Goal: Check status: Check status

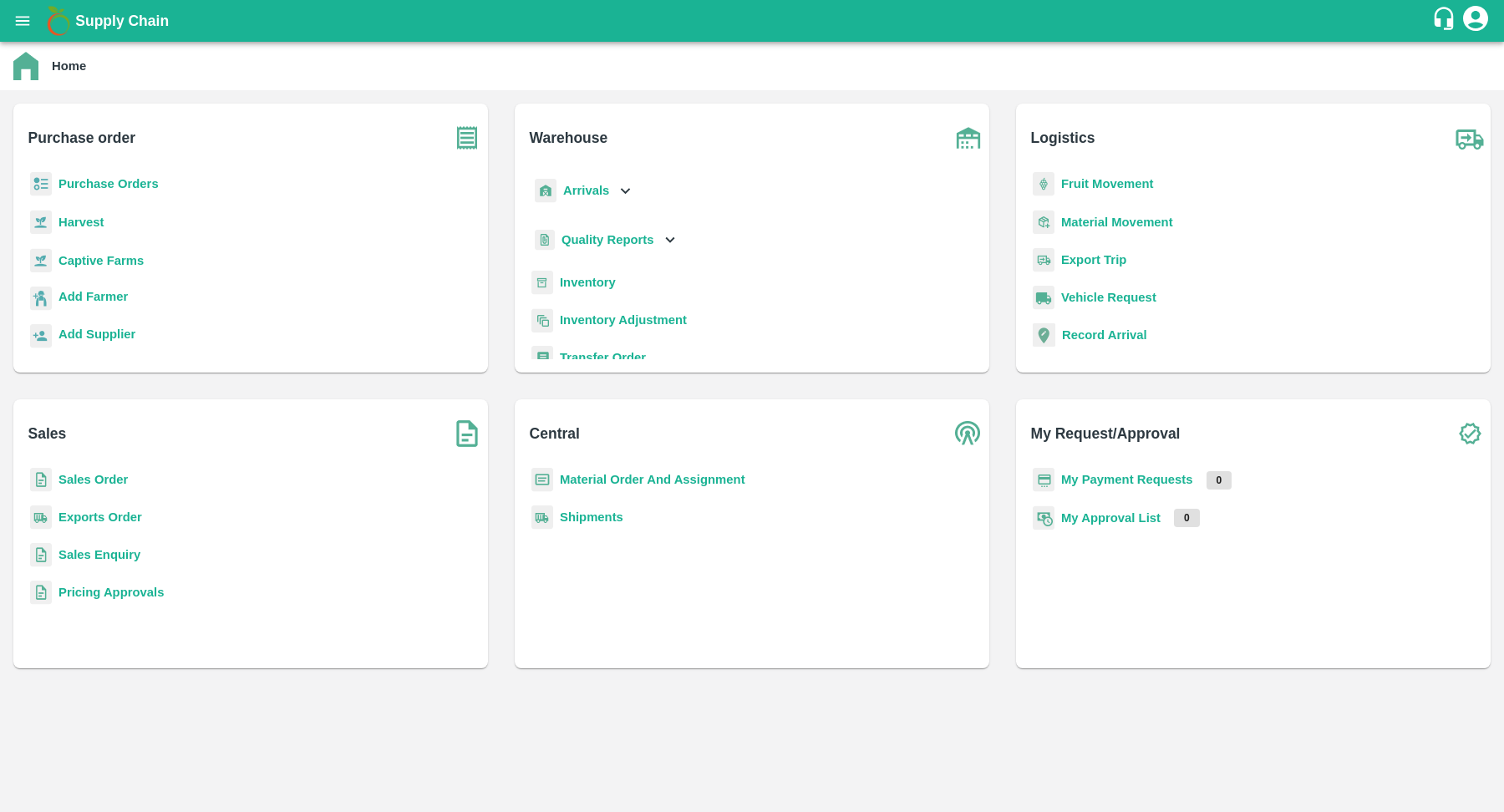
click at [140, 190] on b "Purchase Orders" at bounding box center [109, 184] width 100 height 14
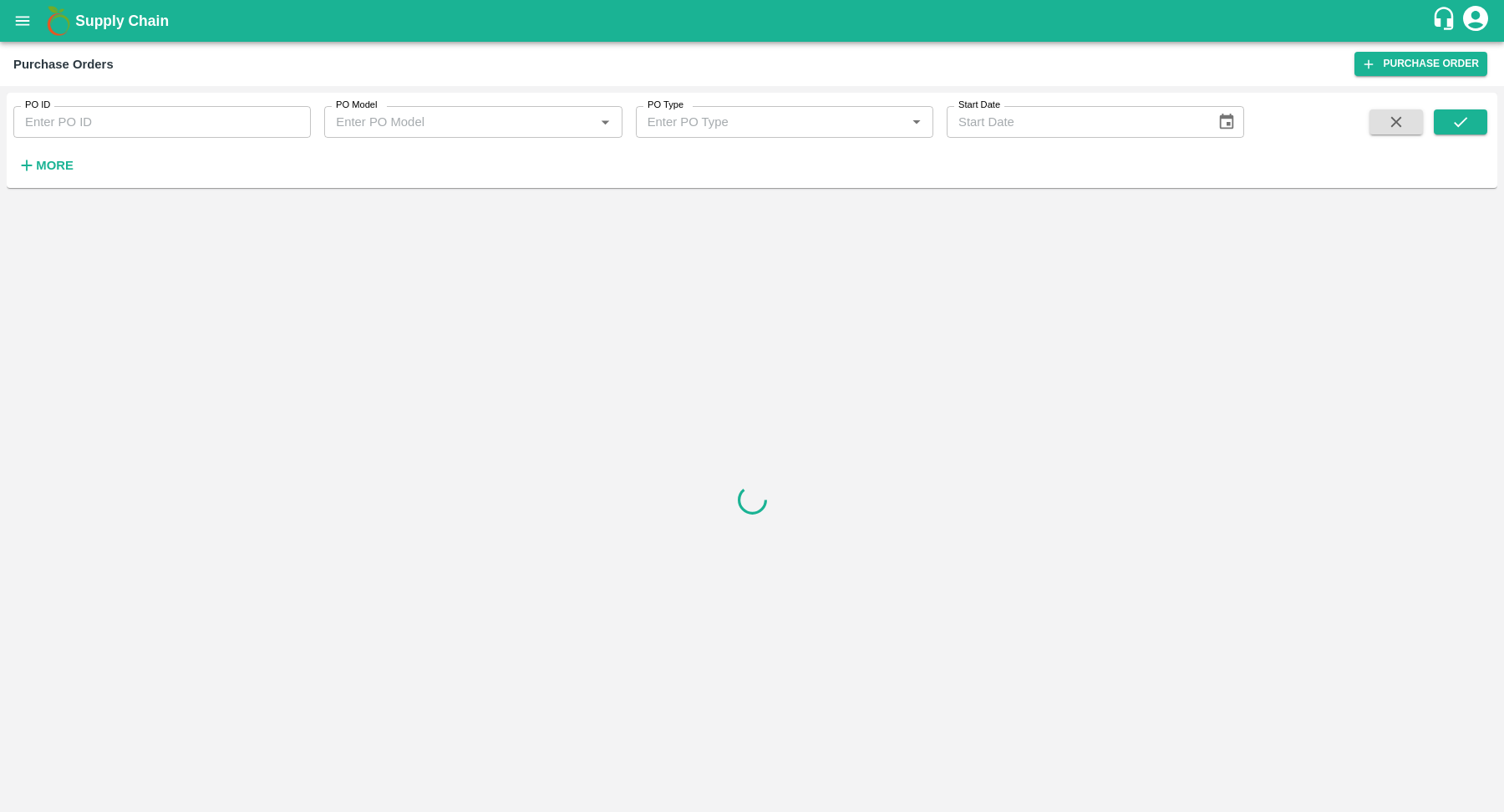
click at [183, 118] on input "PO ID" at bounding box center [162, 121] width 298 height 32
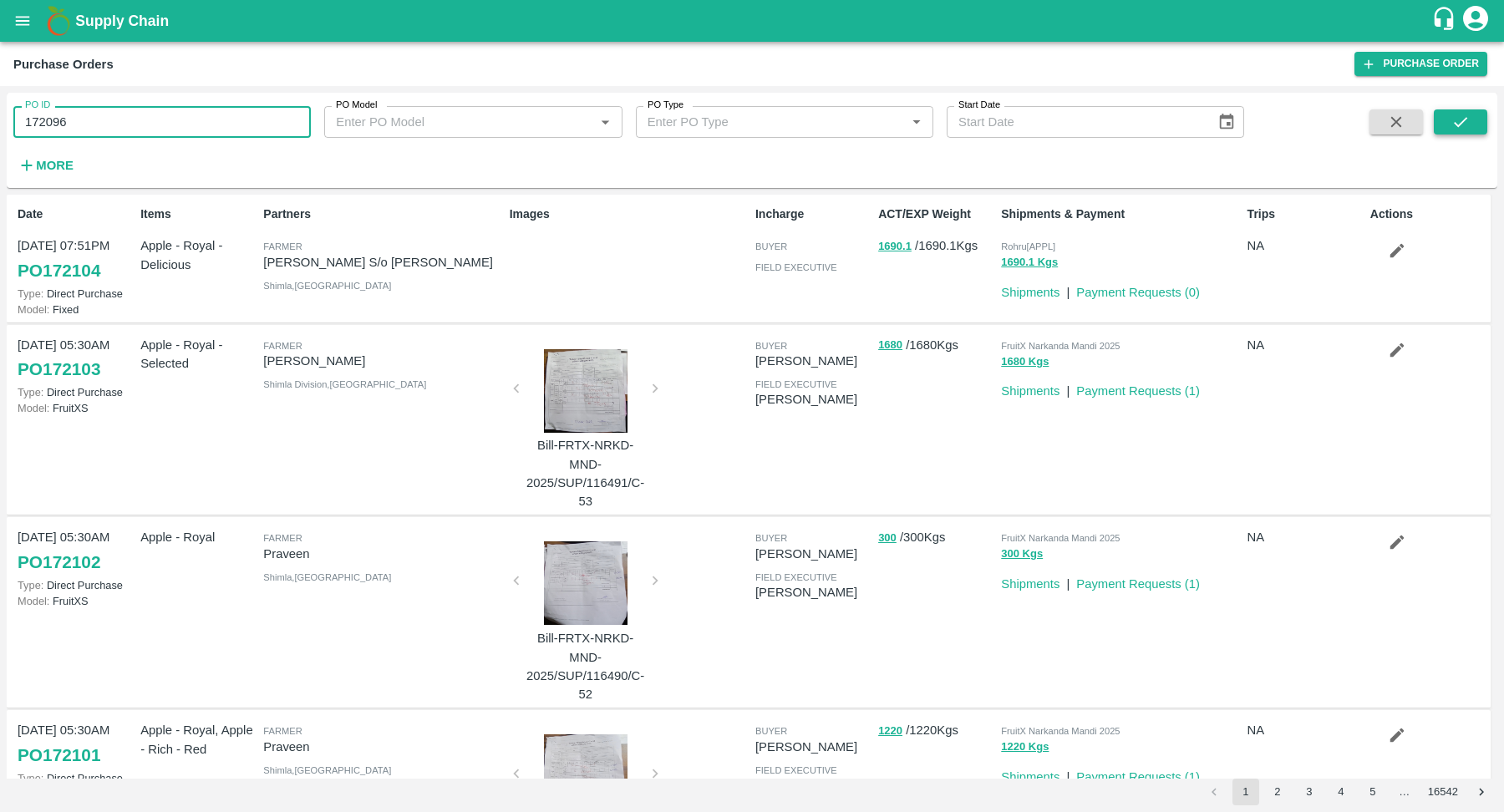
type input "172096"
click at [1463, 121] on icon "submit" at bounding box center [1461, 121] width 14 height 10
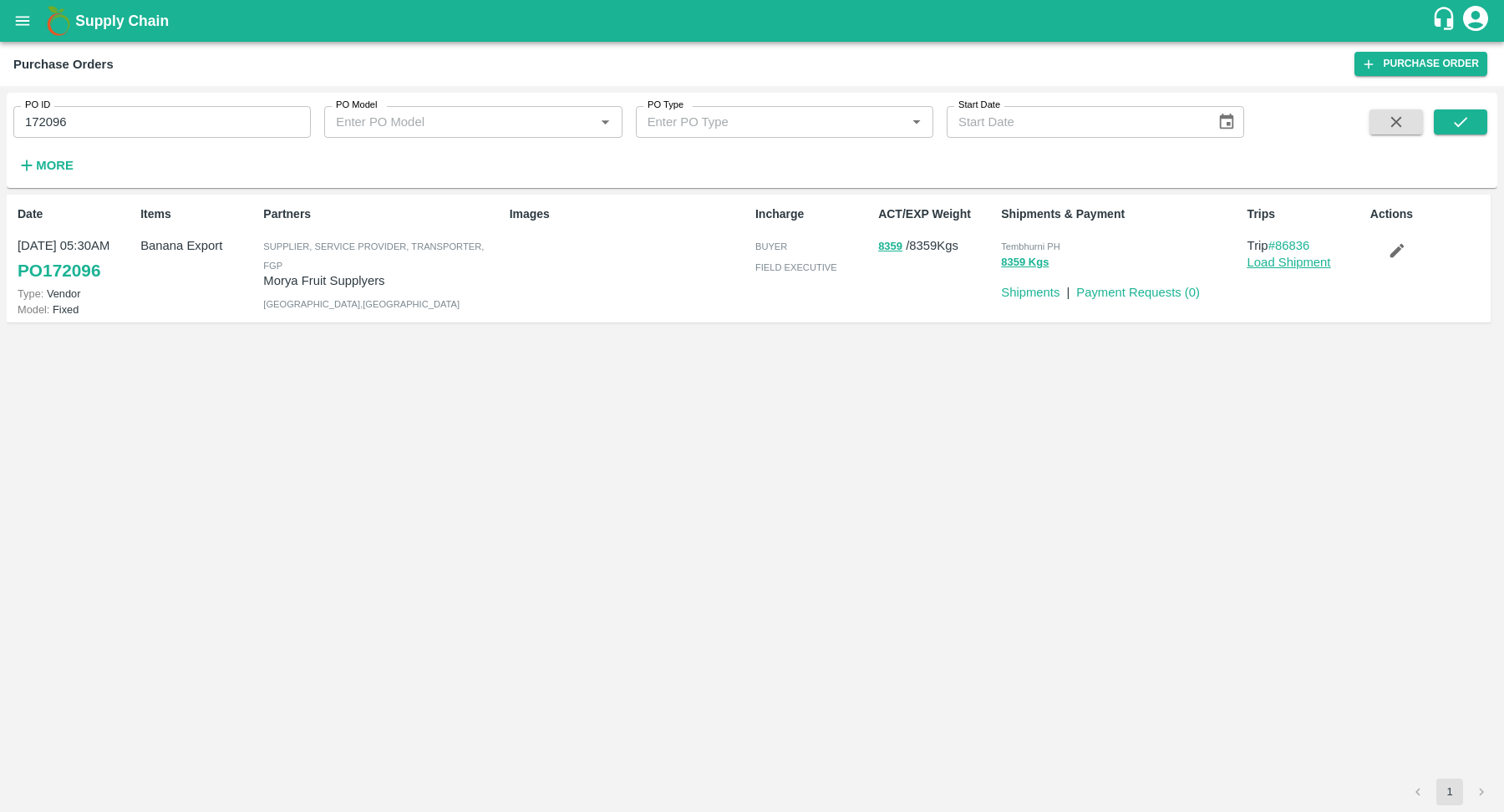
click at [1280, 265] on link "Load Shipment" at bounding box center [1289, 262] width 83 height 14
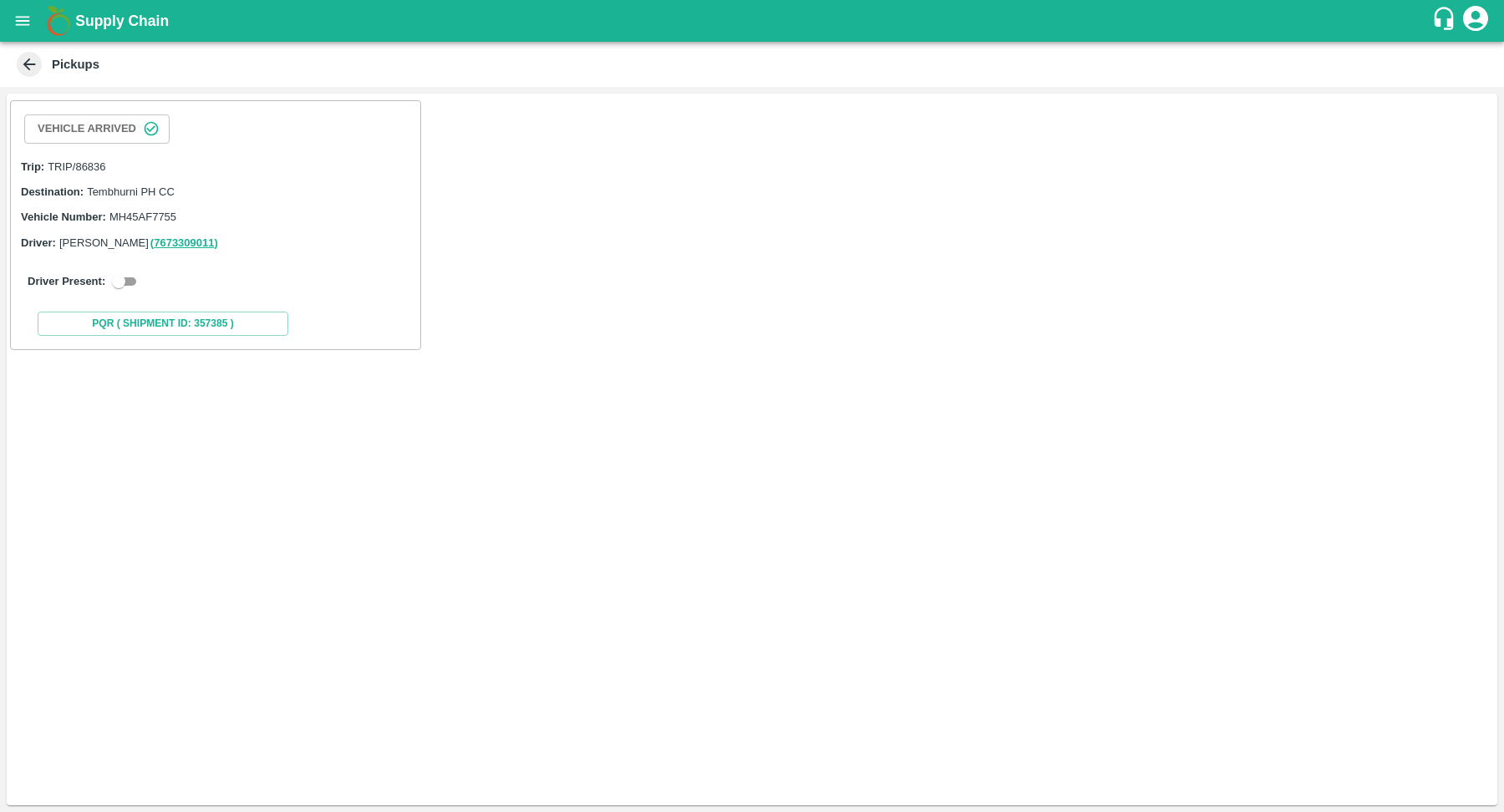
click at [125, 274] on input "checkbox" at bounding box center [118, 281] width 61 height 20
checkbox input "true"
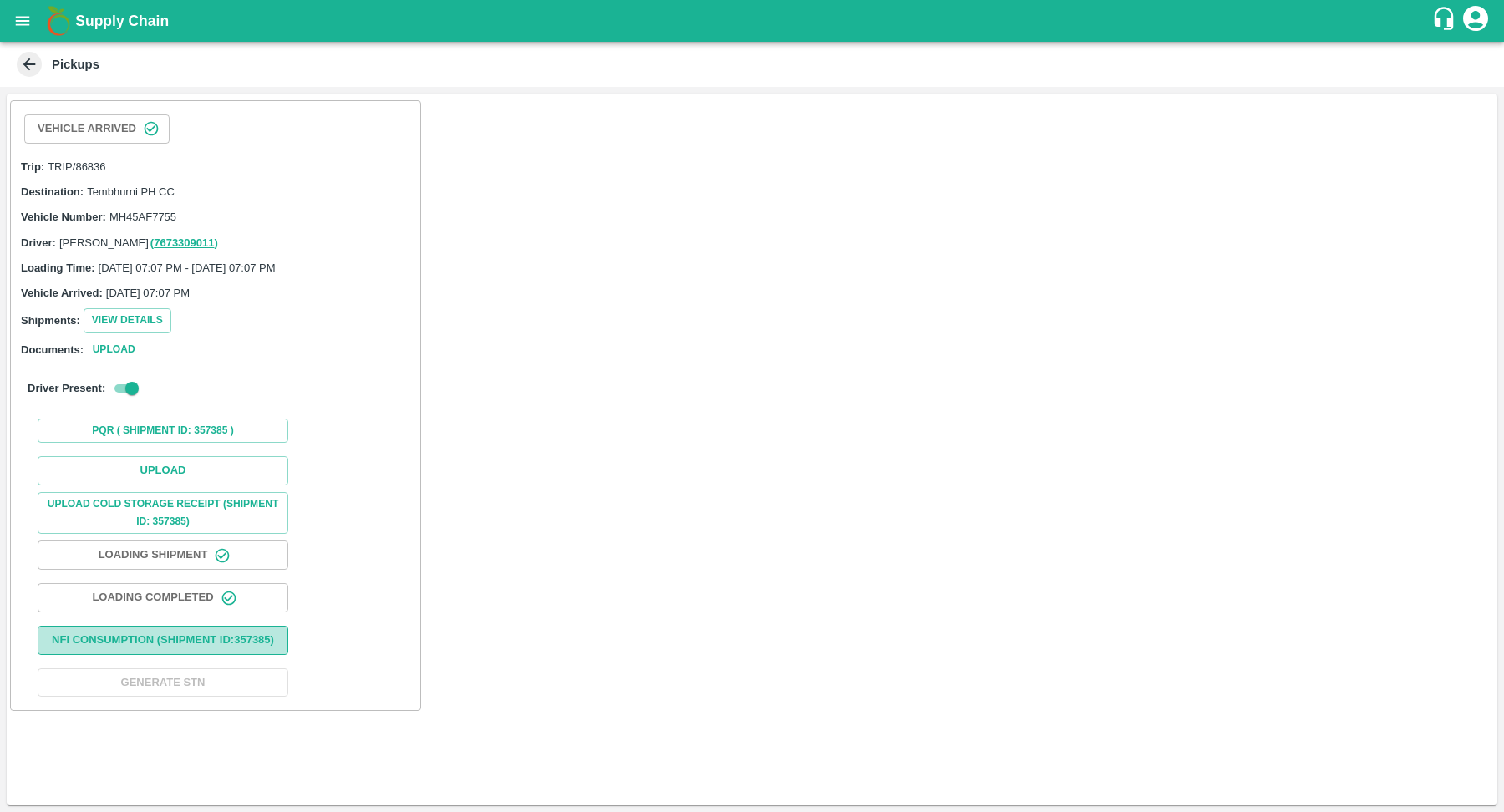
click at [204, 640] on button "Nfi Consumption (SHIPMENT ID: 357385 )" at bounding box center [163, 640] width 251 height 29
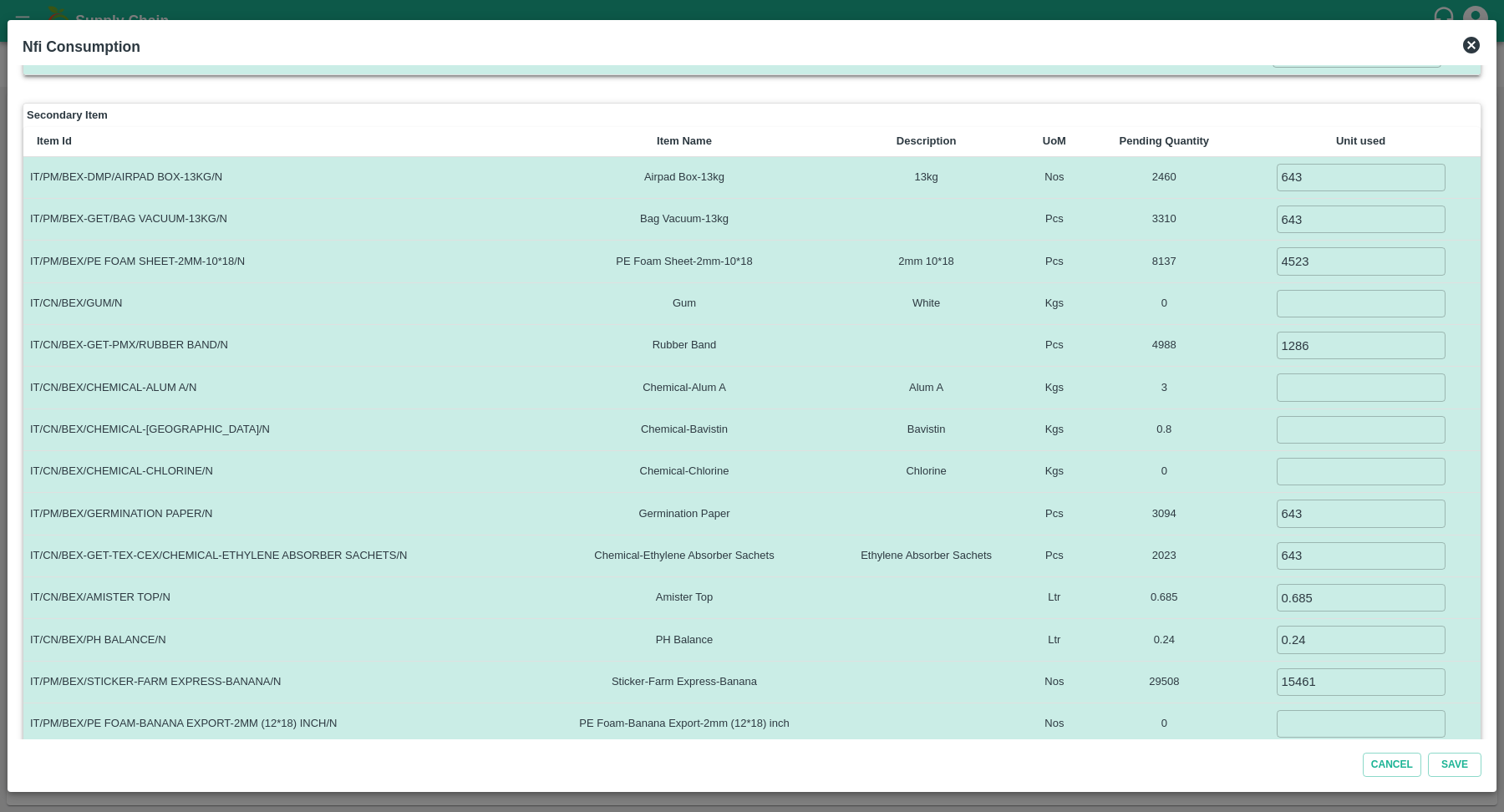
scroll to position [224, 0]
